Goal: Information Seeking & Learning: Find contact information

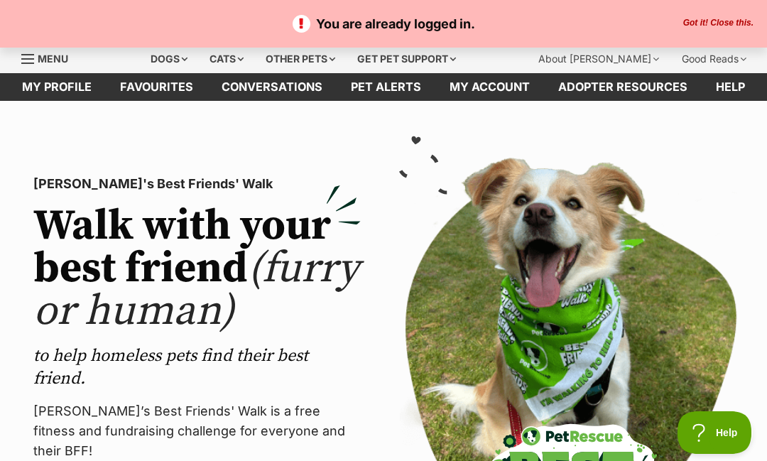
click at [80, 87] on link "My profile" at bounding box center [57, 87] width 98 height 28
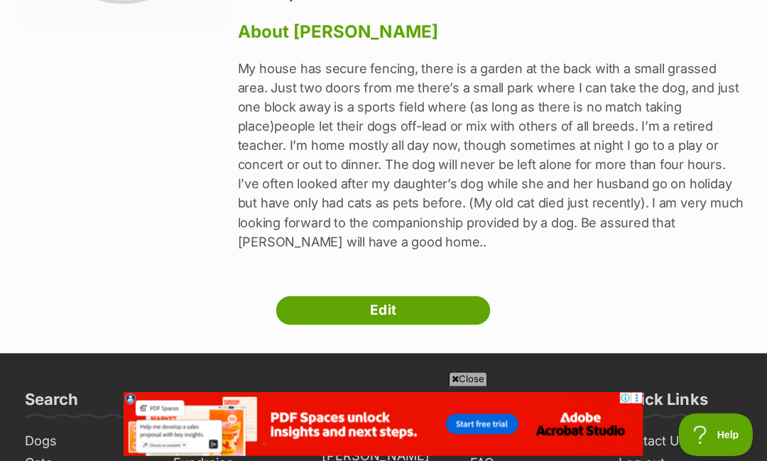
scroll to position [308, 0]
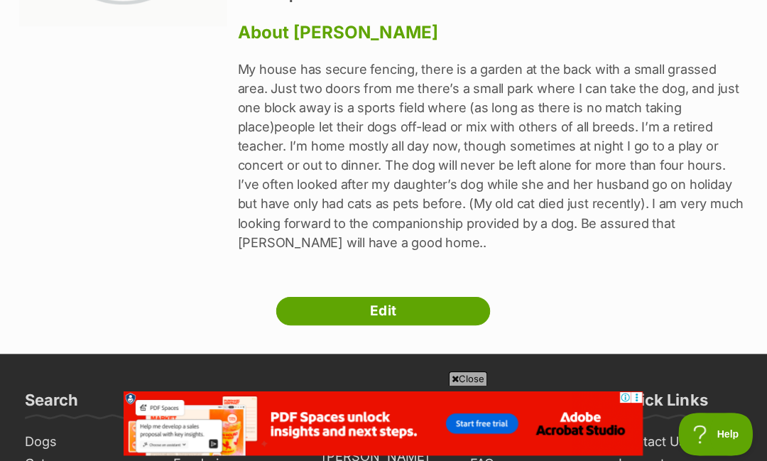
click at [647, 430] on link "Contact Us" at bounding box center [679, 441] width 134 height 22
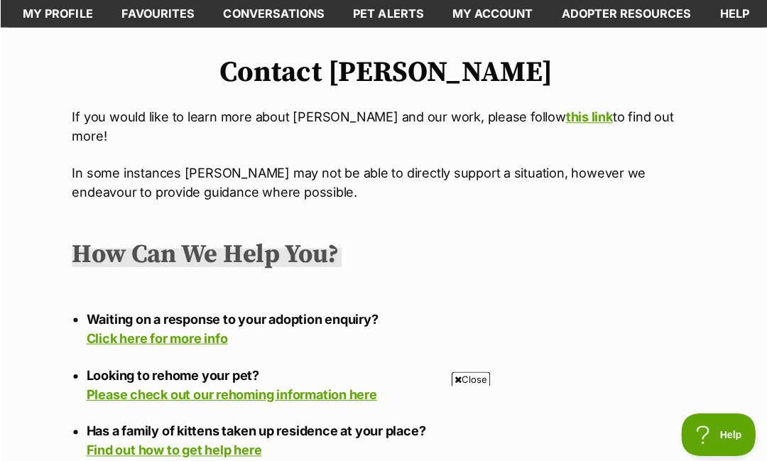
scroll to position [74, 0]
click at [165, 329] on link "Click here for more info" at bounding box center [155, 336] width 141 height 15
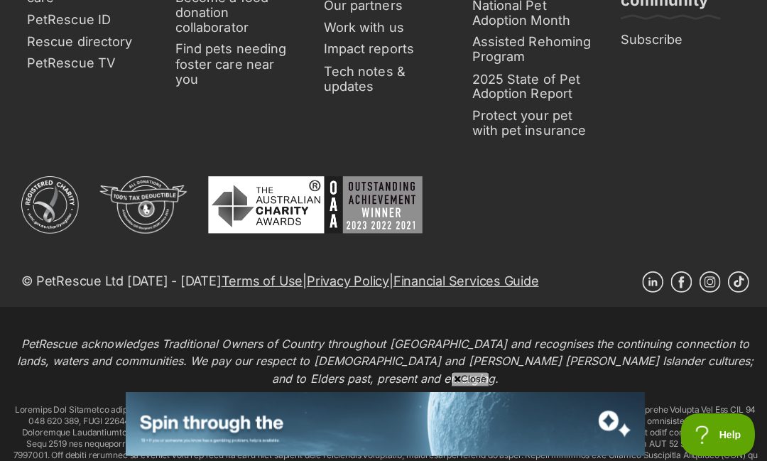
scroll to position [619, 0]
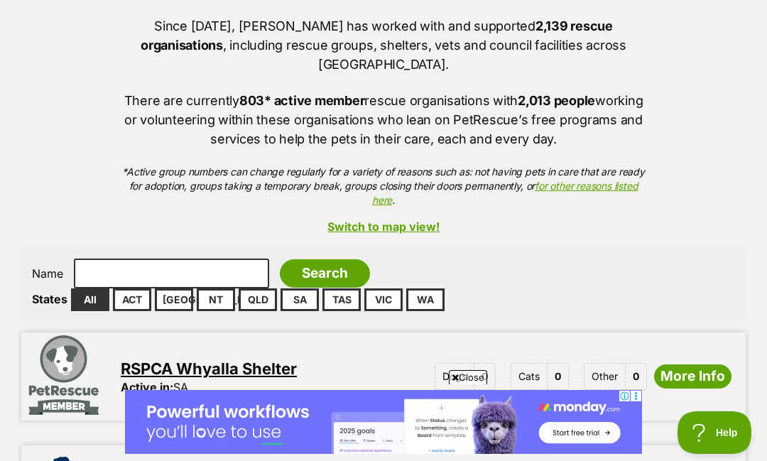
click at [427, 288] on link "WA" at bounding box center [425, 299] width 38 height 23
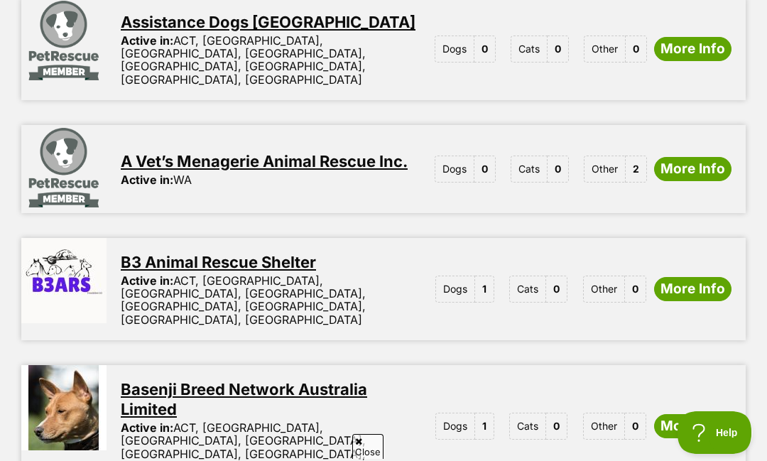
click at [488, 413] on span "1" at bounding box center [484, 426] width 19 height 27
click at [677, 414] on link "More Info" at bounding box center [692, 426] width 77 height 24
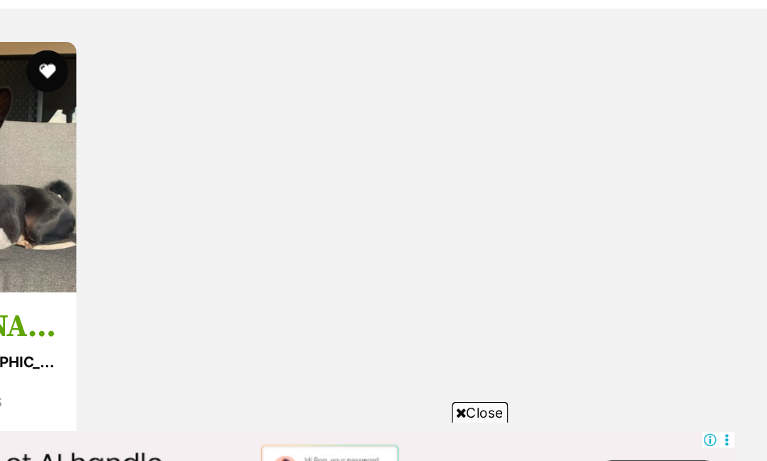
scroll to position [1429, 0]
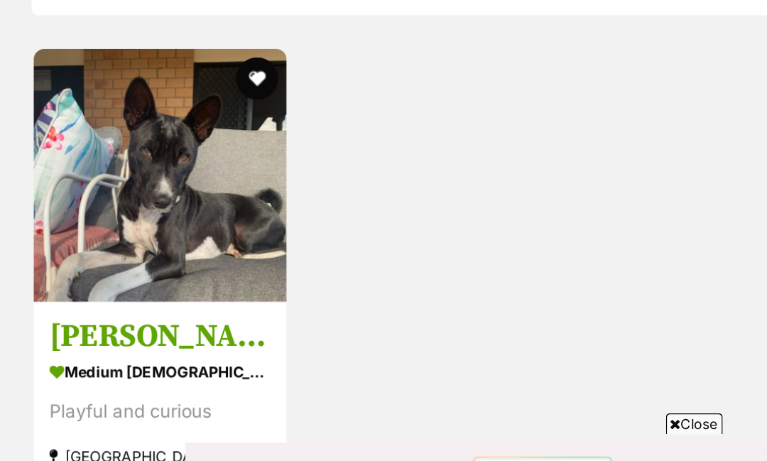
click at [153, 124] on img at bounding box center [108, 209] width 170 height 170
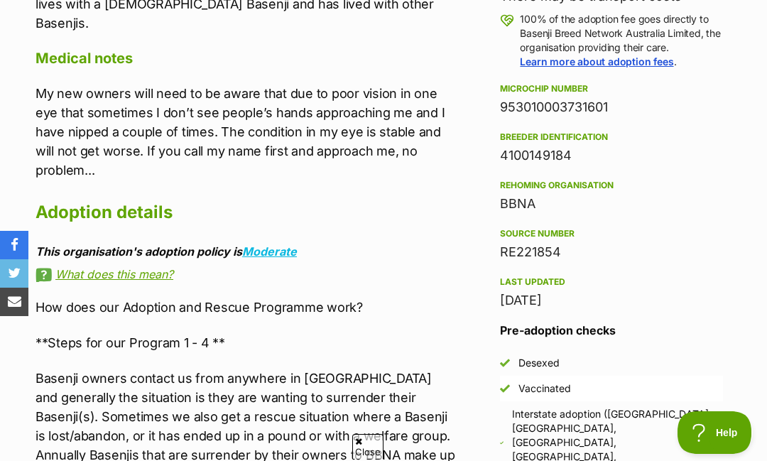
scroll to position [2270, 0]
